Goal: Task Accomplishment & Management: Manage account settings

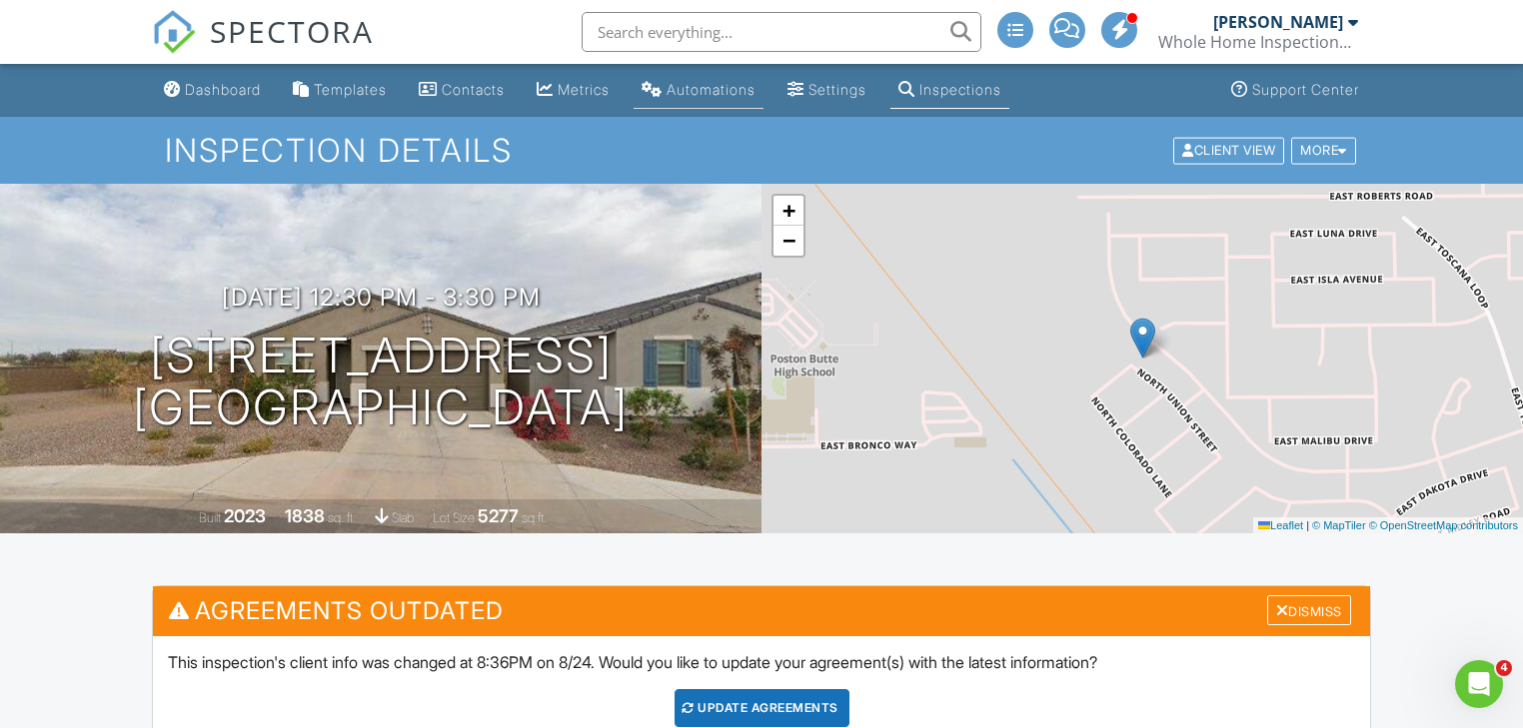
click at [703, 92] on div "Automations" at bounding box center [710, 89] width 89 height 17
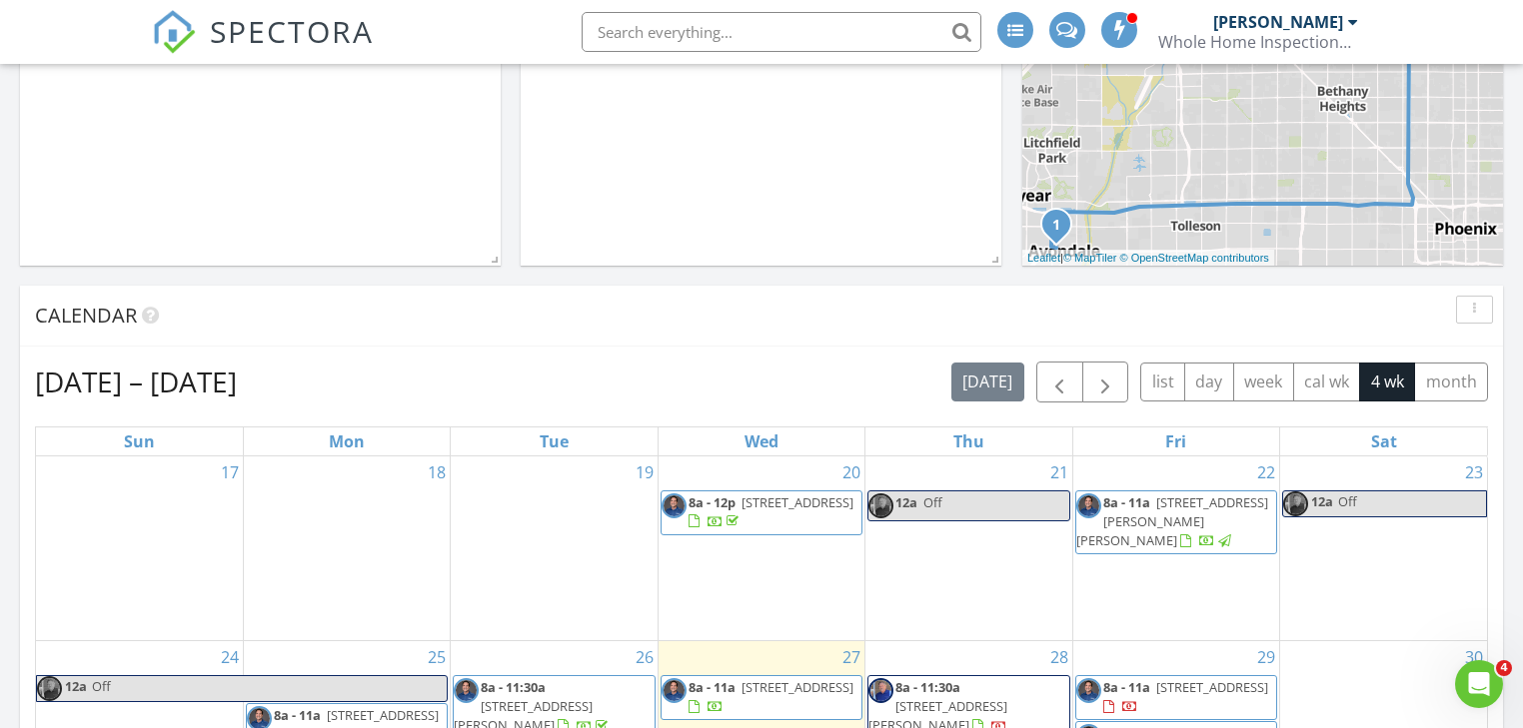
scroll to position [719, 0]
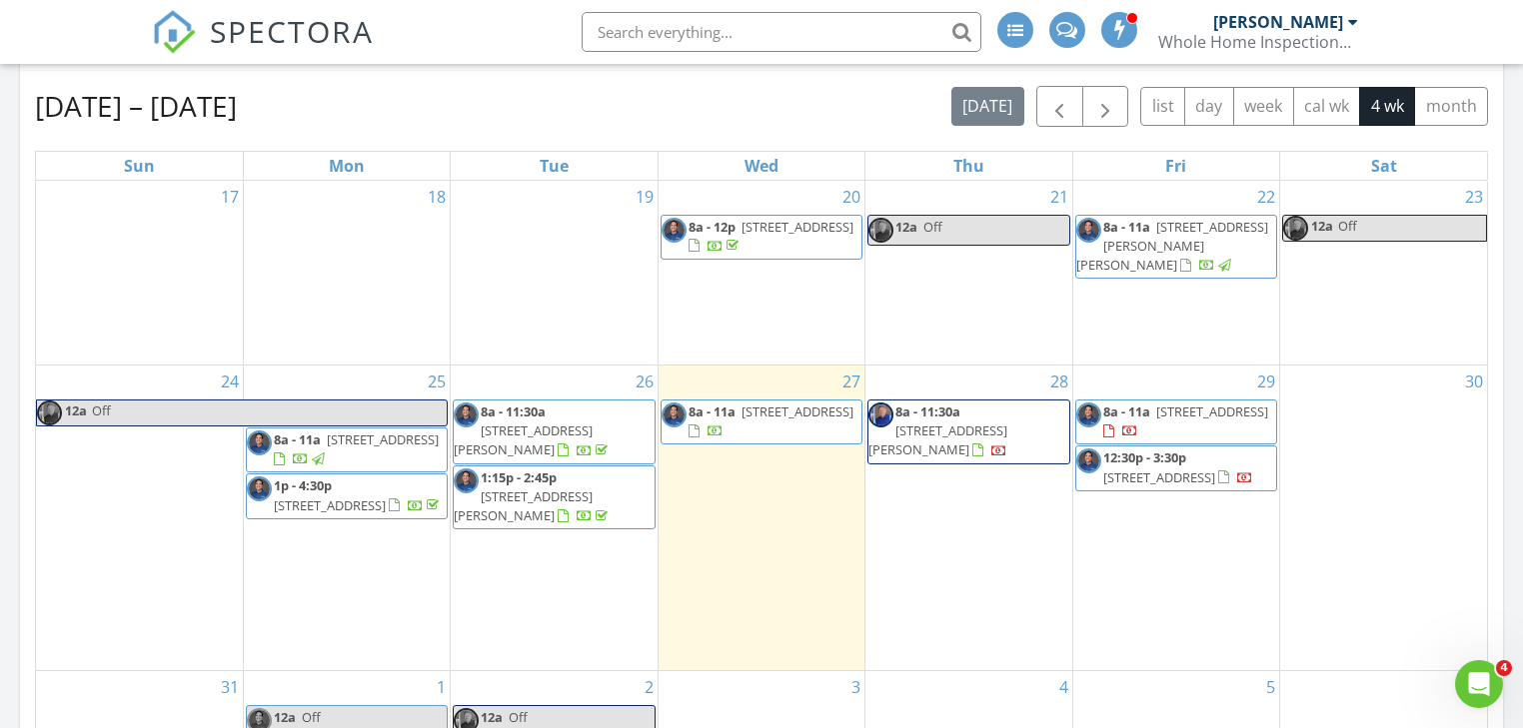
click at [1165, 473] on span "12:30p - 3:30p 32389 Union St, San Tan Valley 85140" at bounding box center [1176, 468] width 200 height 39
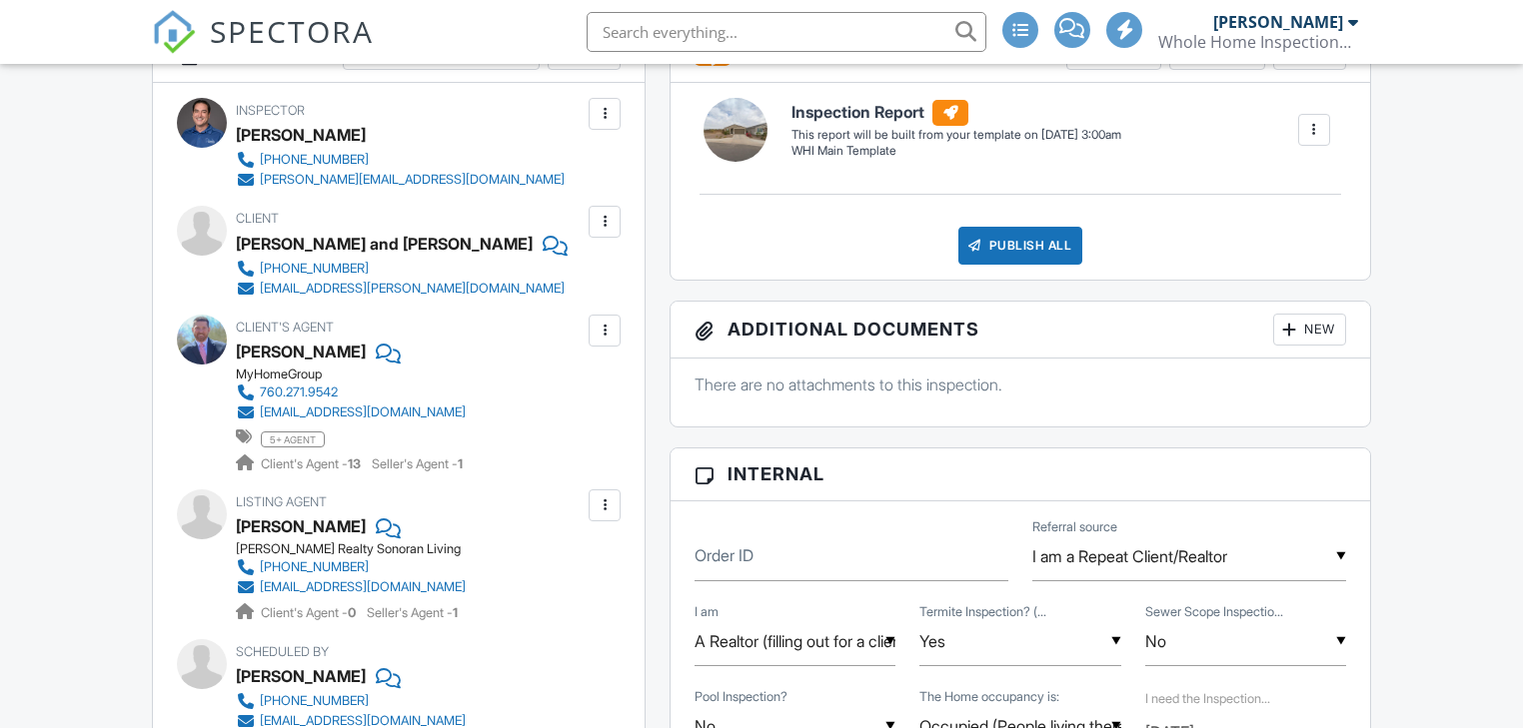
scroll to position [799, 0]
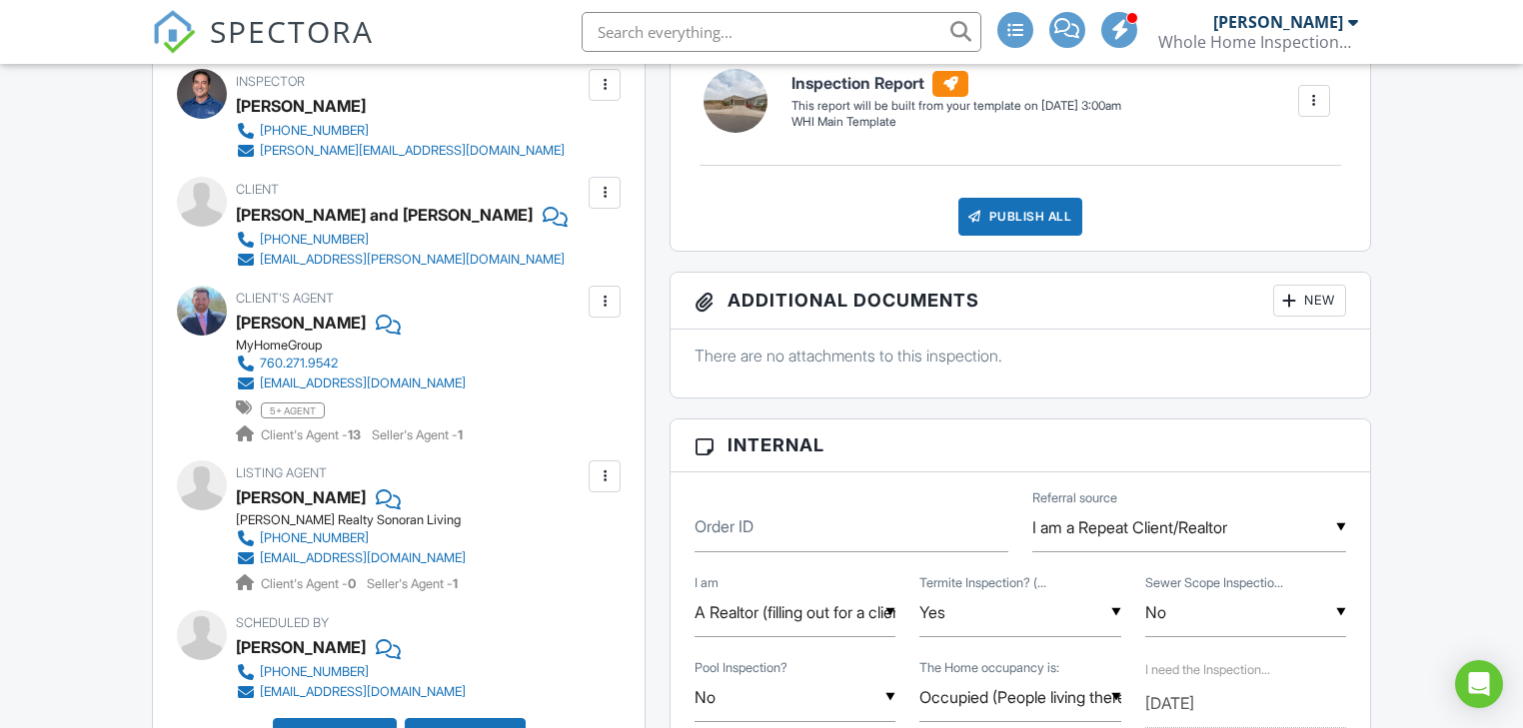
click at [612, 306] on div at bounding box center [605, 302] width 20 height 20
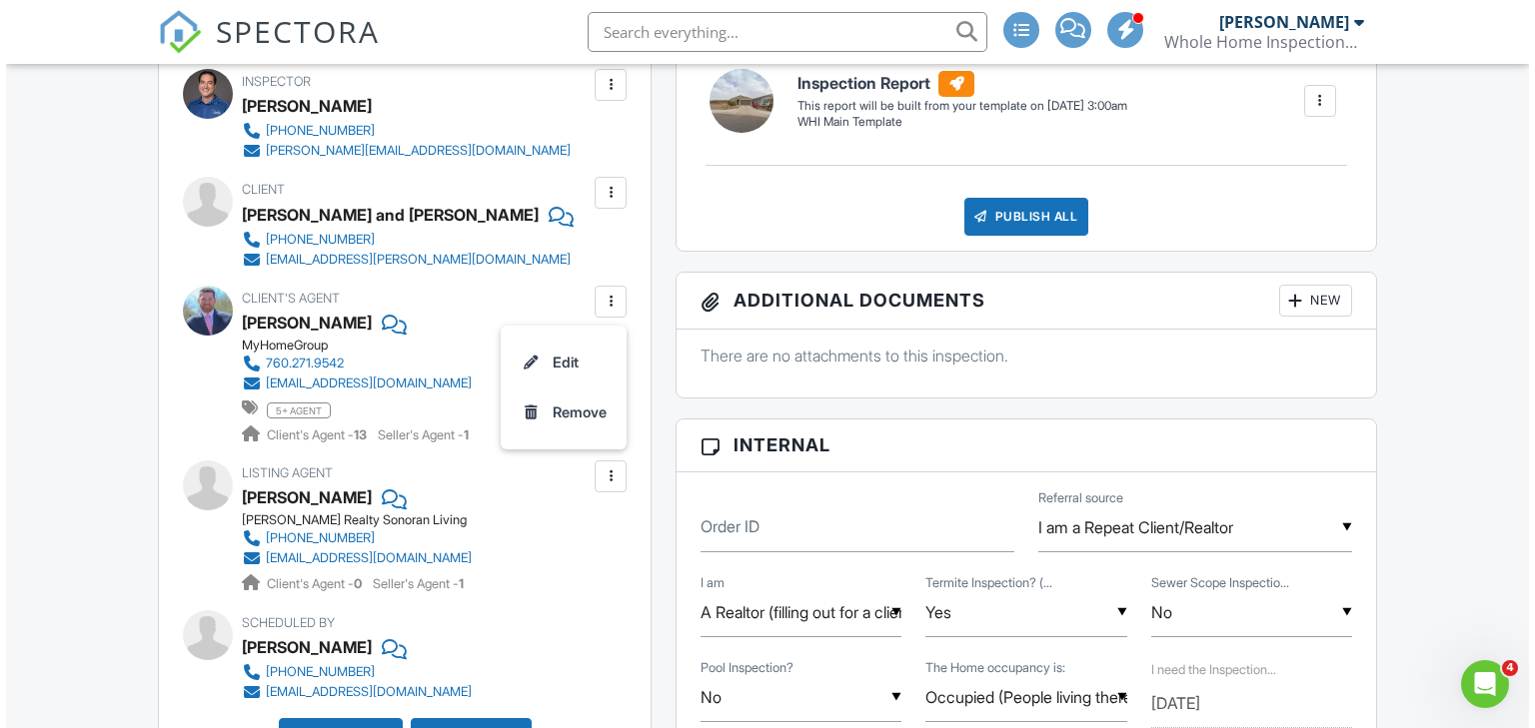
scroll to position [0, 0]
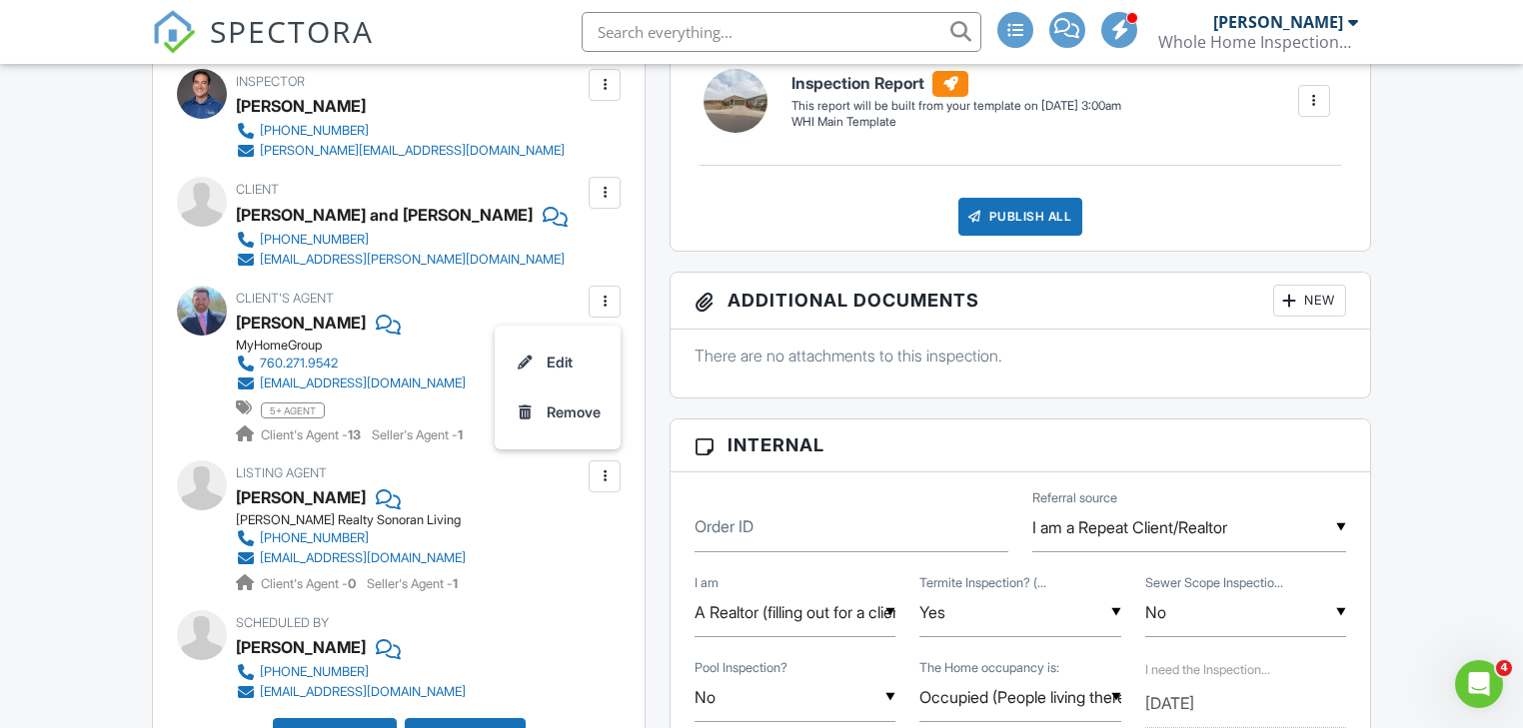
click at [567, 357] on li "Edit" at bounding box center [558, 363] width 102 height 50
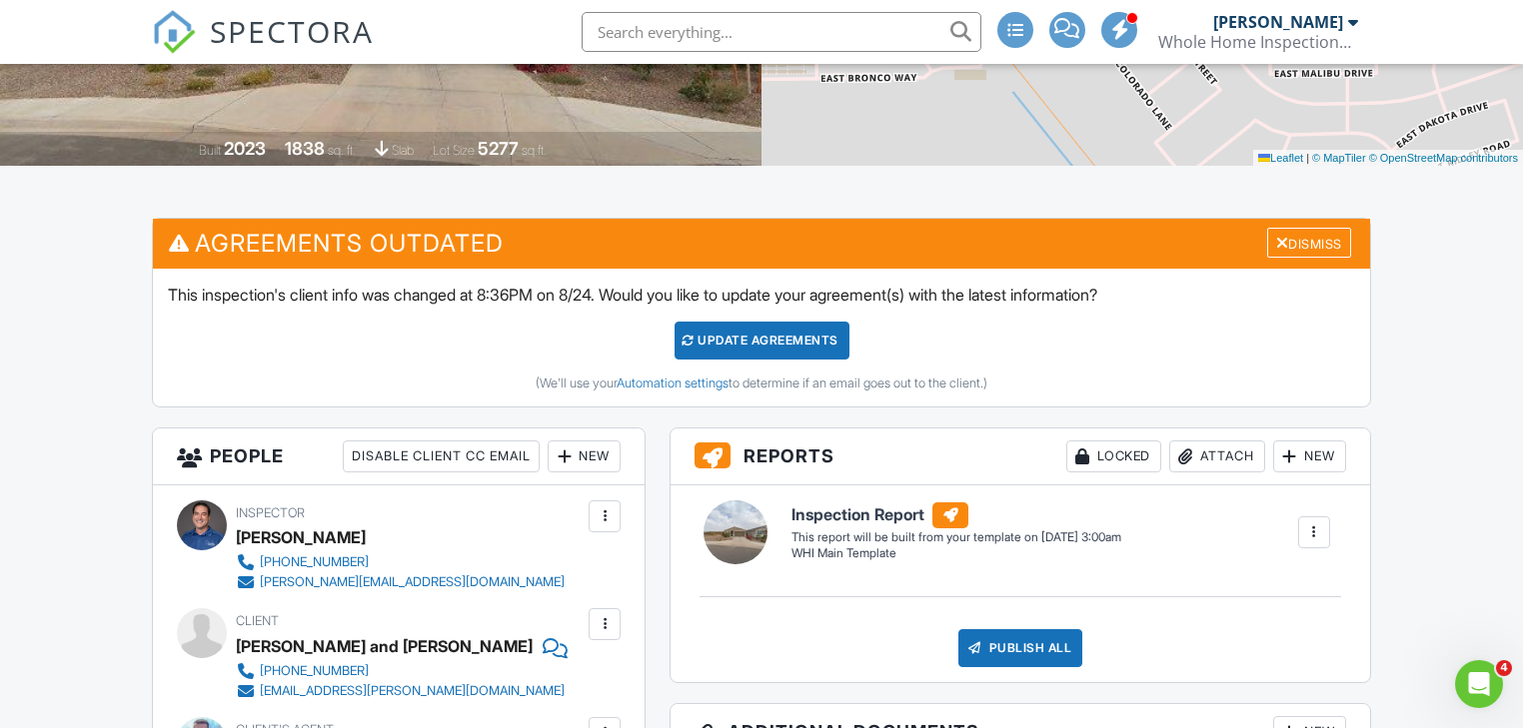
scroll to position [85, 0]
